Goal: Task Accomplishment & Management: Manage account settings

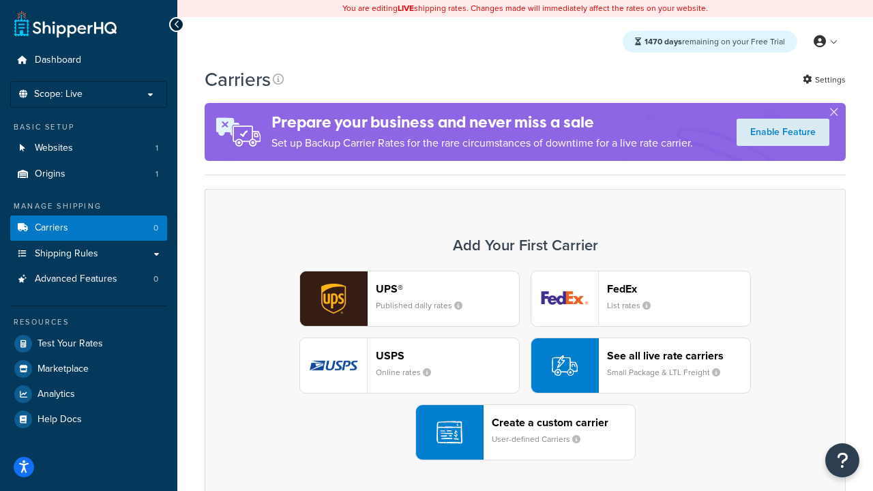
click at [525, 365] on div "UPS® Published daily rates FedEx List rates USPS Online rates See all live rate…" at bounding box center [525, 366] width 612 height 190
click at [678, 288] on header "FedEx" at bounding box center [678, 288] width 143 height 13
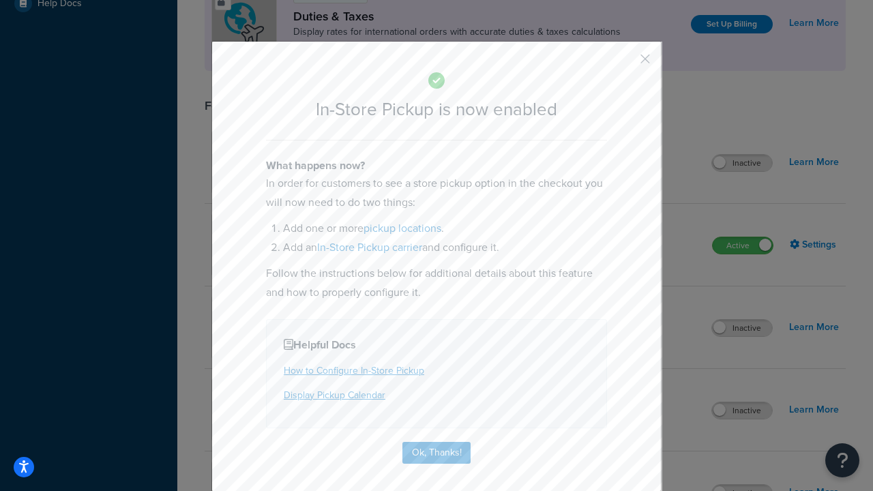
click at [625, 63] on button "button" at bounding box center [624, 63] width 3 height 3
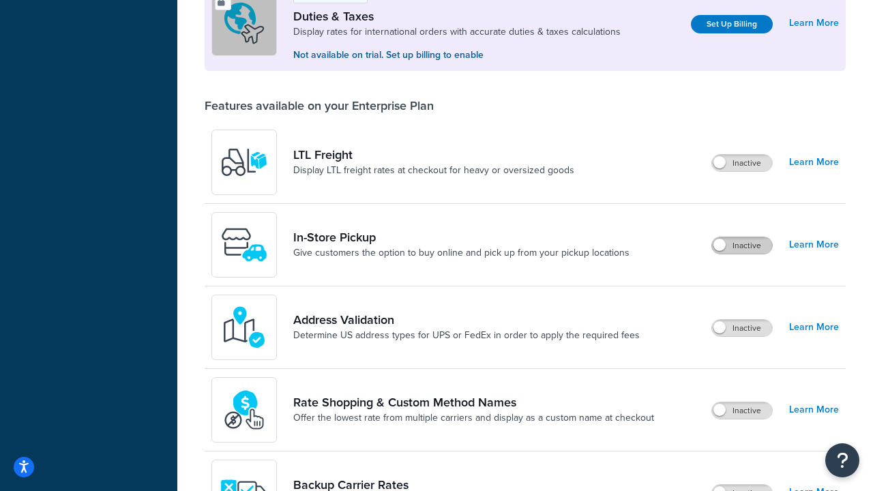
scroll to position [416, 0]
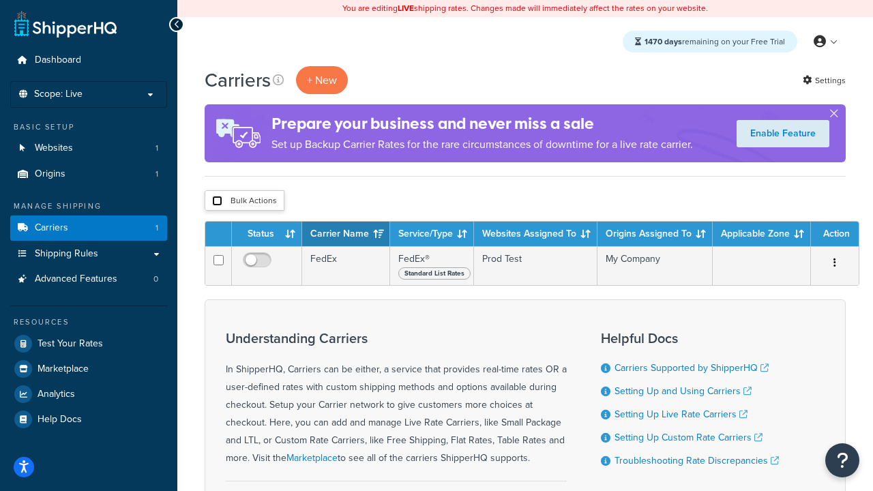
click at [217, 201] on input "checkbox" at bounding box center [217, 201] width 10 height 10
checkbox input "true"
click at [0, 0] on button "Delete" at bounding box center [0, 0] width 0 height 0
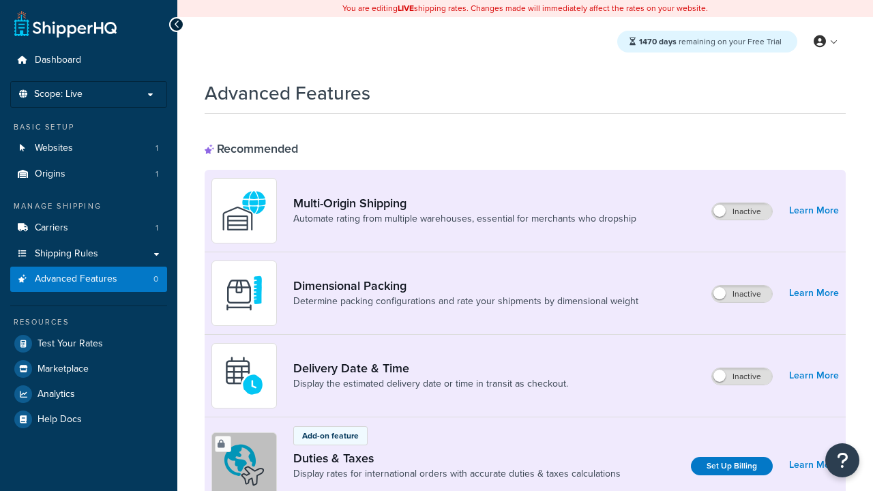
scroll to position [607, 0]
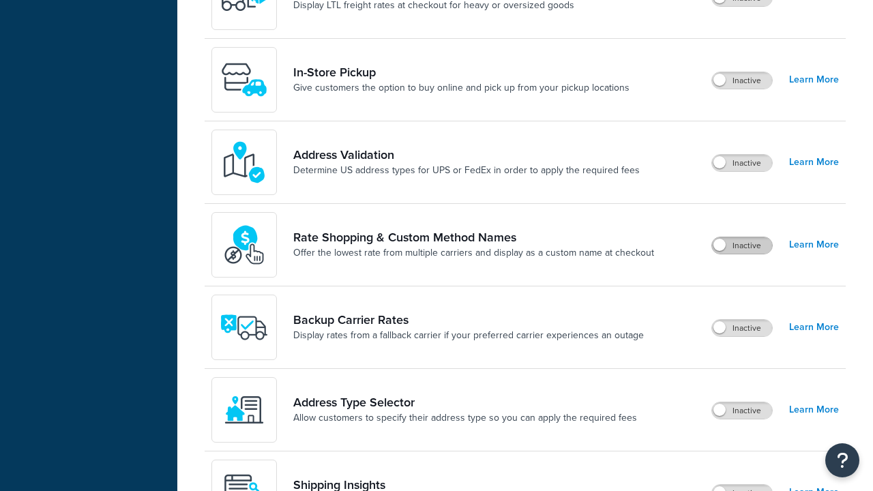
click at [742, 245] on label "Inactive" at bounding box center [742, 245] width 60 height 16
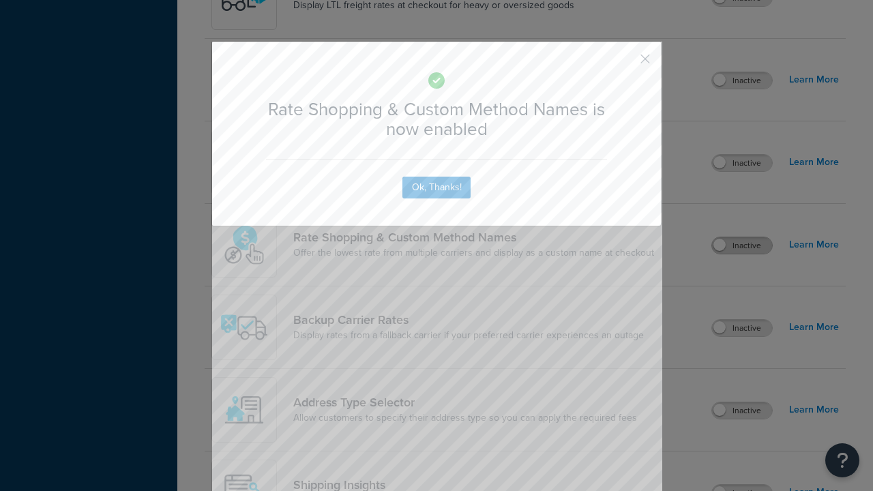
scroll to position [0, 0]
click at [625, 63] on button "button" at bounding box center [624, 63] width 3 height 3
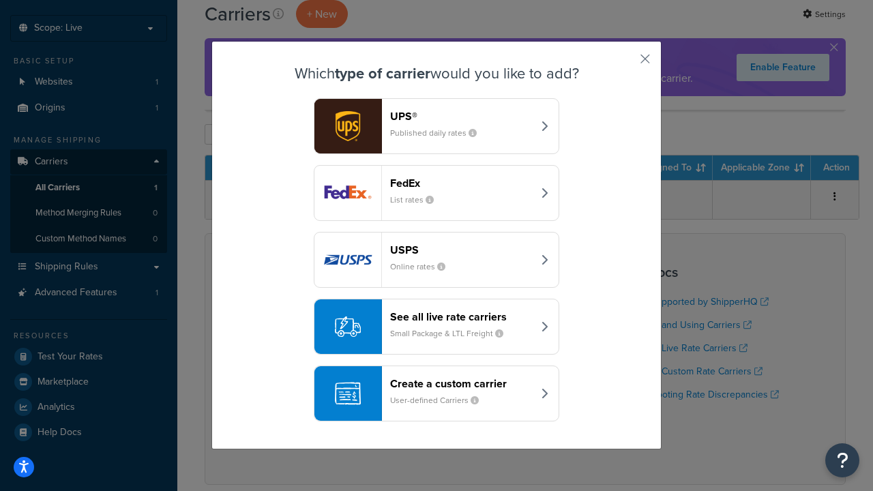
click at [436, 327] on div "See all live rate carriers Small Package & LTL Freight" at bounding box center [461, 326] width 143 height 33
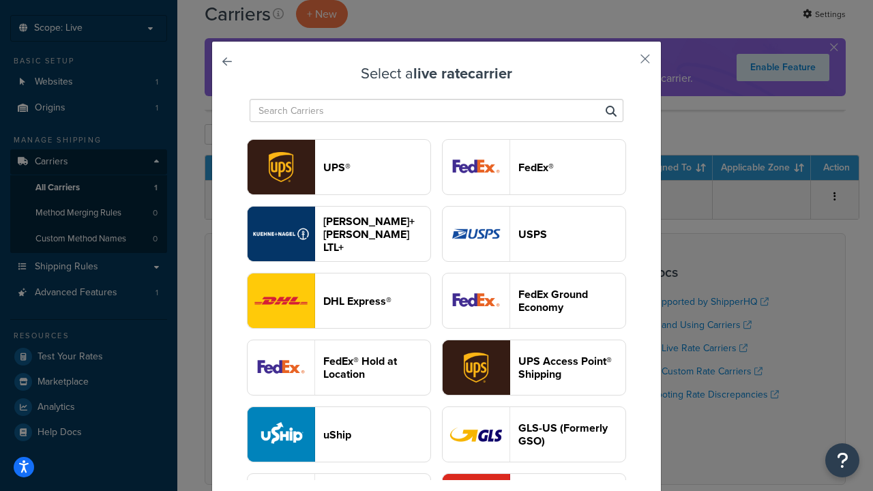
click at [534, 234] on header "USPS" at bounding box center [571, 234] width 107 height 13
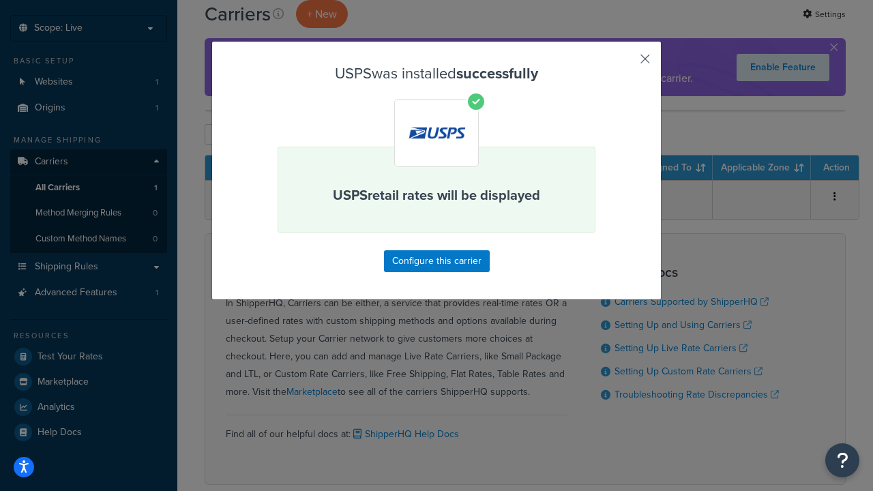
click at [625, 63] on button "button" at bounding box center [624, 63] width 3 height 3
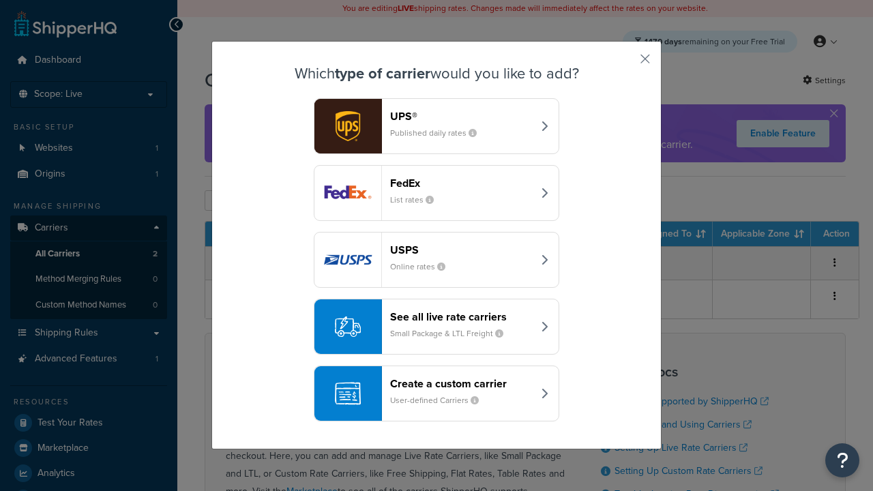
click at [436, 327] on div "See all live rate carriers Small Package & LTL Freight" at bounding box center [461, 326] width 143 height 33
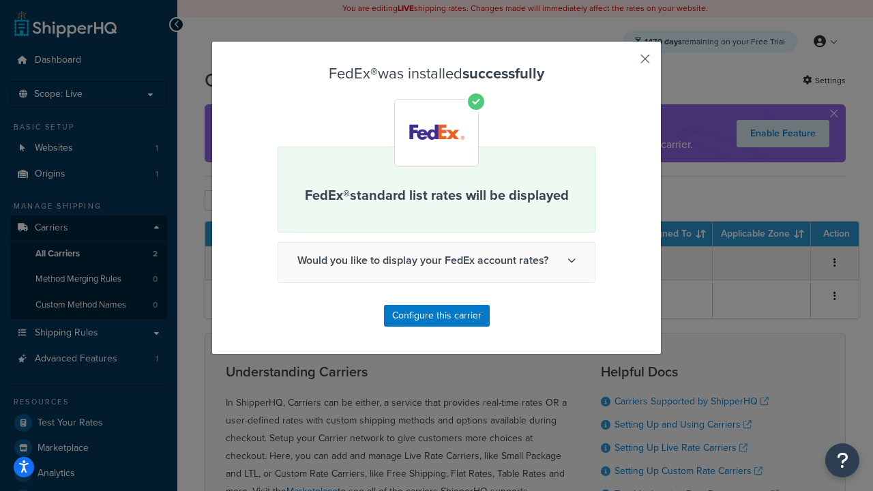
click at [625, 63] on button "button" at bounding box center [624, 63] width 3 height 3
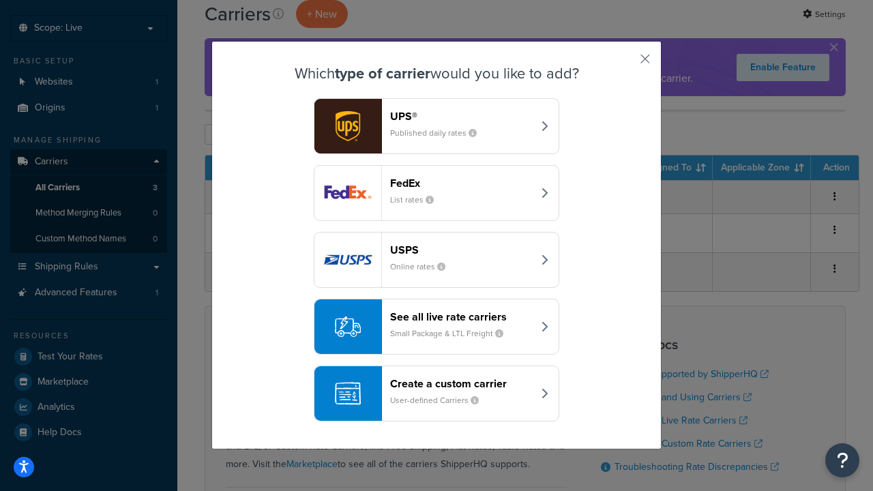
click at [436, 327] on div "See all live rate carriers Small Package & LTL Freight" at bounding box center [461, 326] width 143 height 33
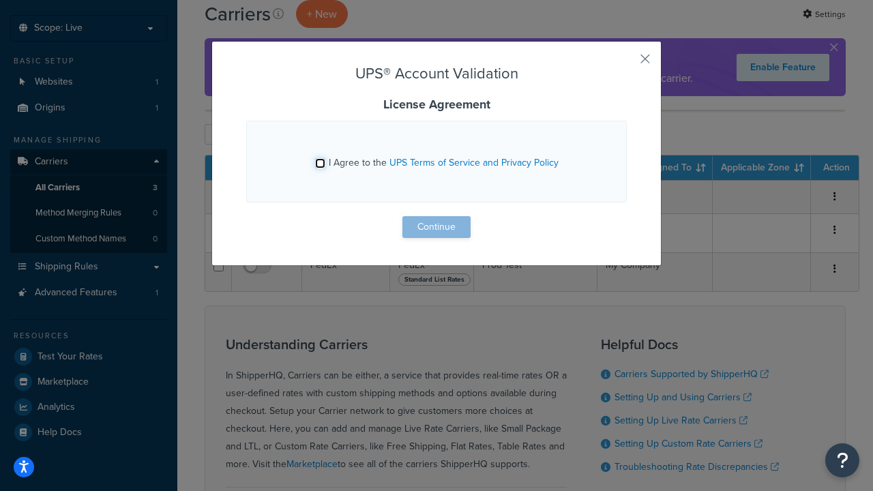
click at [320, 163] on input "I Agree to the UPS Terms of Service and Privacy Policy" at bounding box center [320, 163] width 10 height 10
checkbox input "true"
click at [436, 227] on button "Continue" at bounding box center [436, 227] width 68 height 22
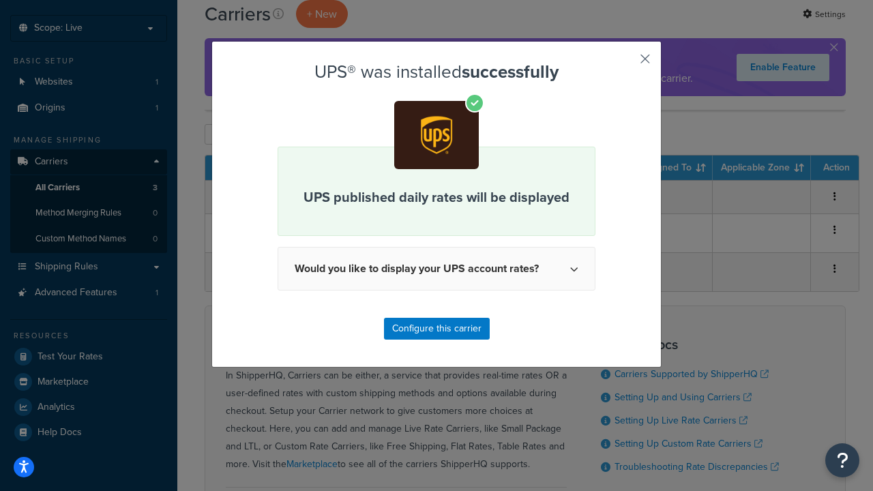
click at [625, 63] on button "button" at bounding box center [624, 63] width 3 height 3
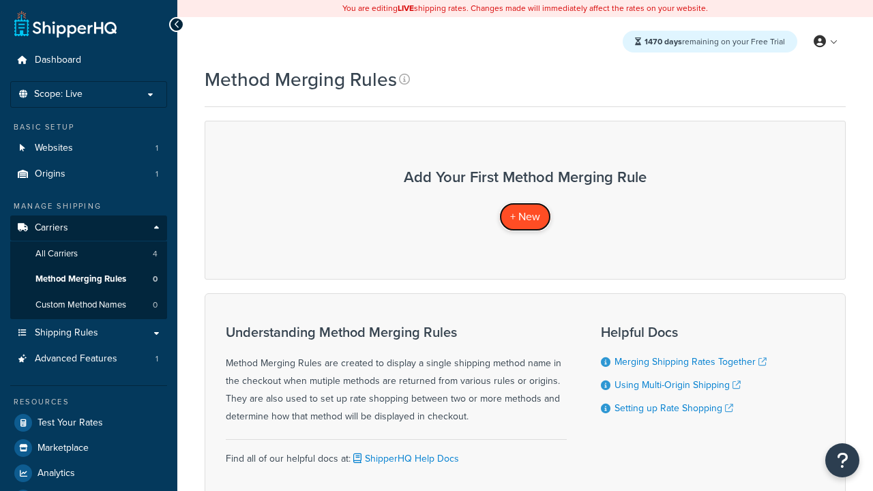
click at [525, 216] on span "+ New" at bounding box center [525, 217] width 30 height 16
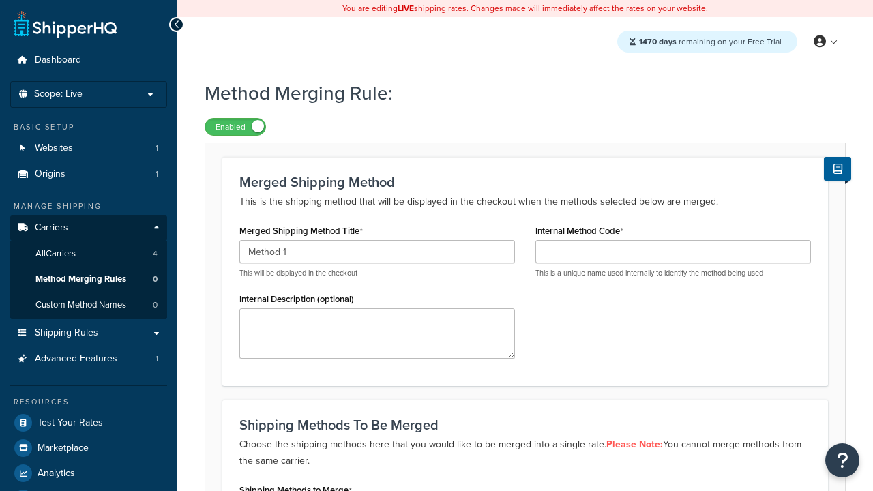
type input "Method 1"
type input "001"
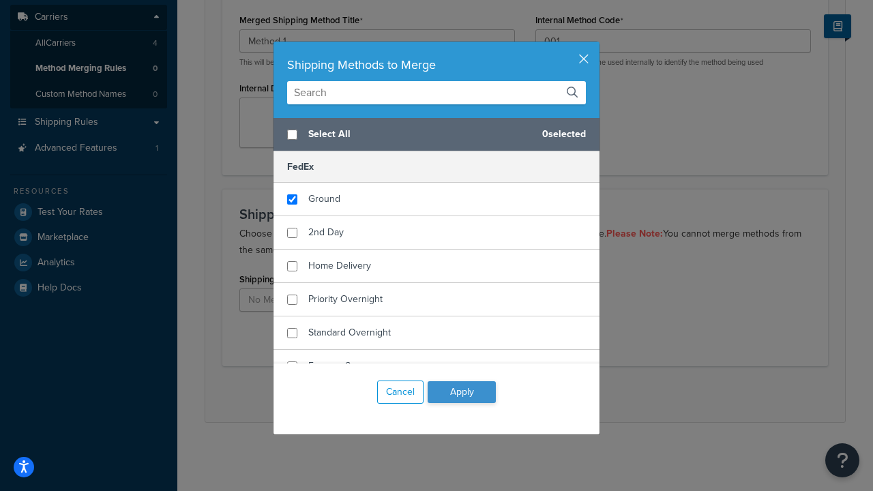
click at [324, 199] on span "Ground" at bounding box center [324, 199] width 32 height 14
checkbox input "true"
click at [462, 392] on button "Apply" at bounding box center [462, 392] width 68 height 22
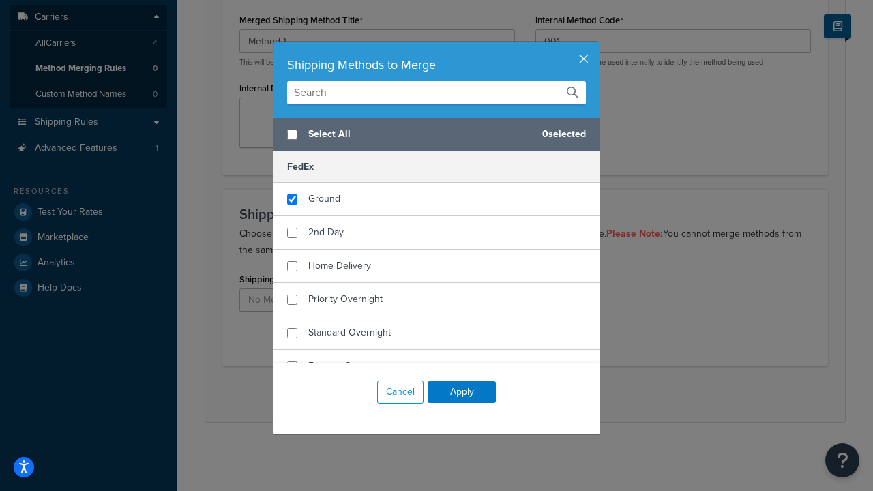
click at [517, 394] on button "Save" at bounding box center [517, 394] width 37 height 22
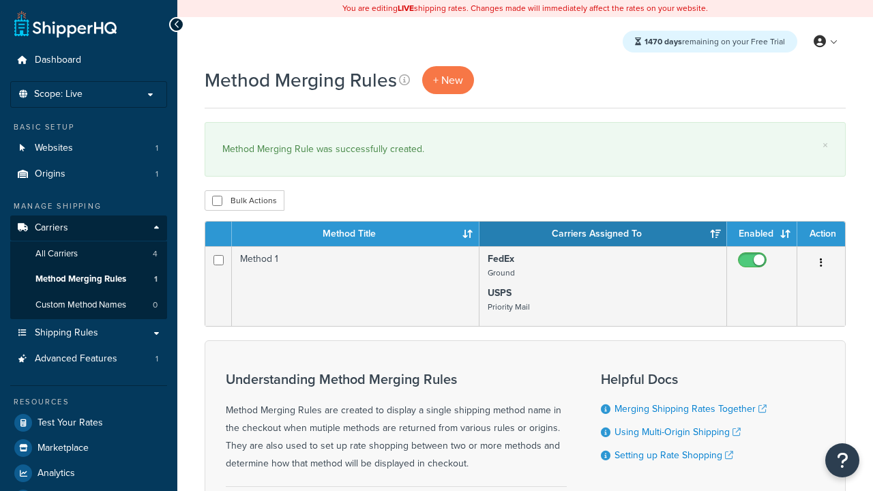
click at [355, 235] on th "Method Title" at bounding box center [356, 234] width 248 height 25
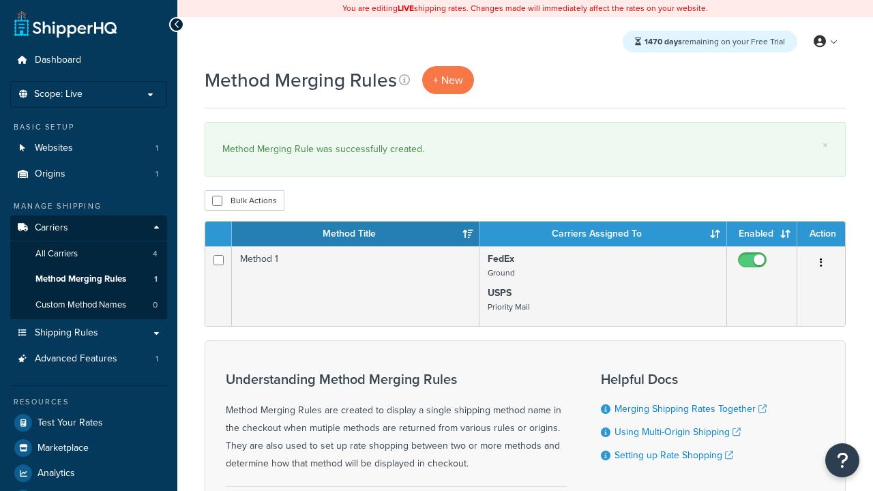
click at [603, 235] on th "Carriers Assigned To" at bounding box center [603, 234] width 248 height 25
click at [762, 235] on th "Enabled" at bounding box center [762, 234] width 70 height 25
click at [821, 235] on th "Action" at bounding box center [821, 234] width 48 height 25
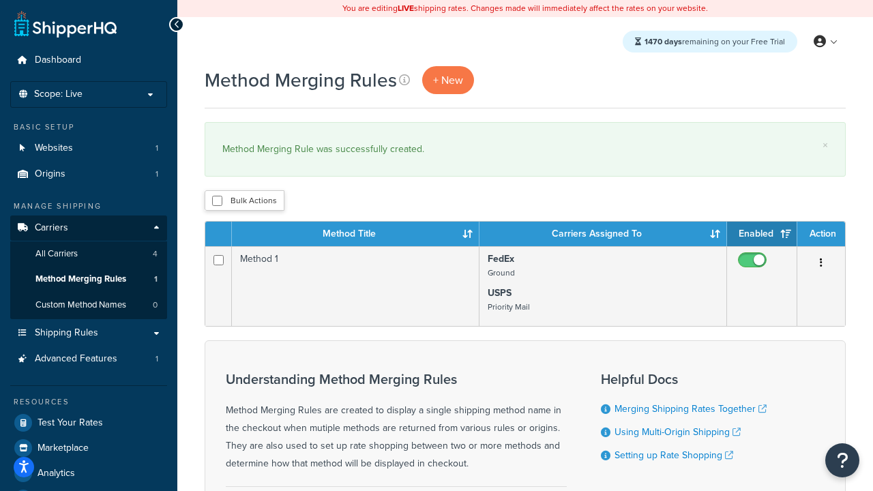
click at [821, 235] on th "Action" at bounding box center [821, 234] width 48 height 25
click at [217, 201] on input "checkbox" at bounding box center [217, 201] width 10 height 10
checkbox input "true"
click at [0, 0] on button "Delete" at bounding box center [0, 0] width 0 height 0
